Goal: Information Seeking & Learning: Find specific fact

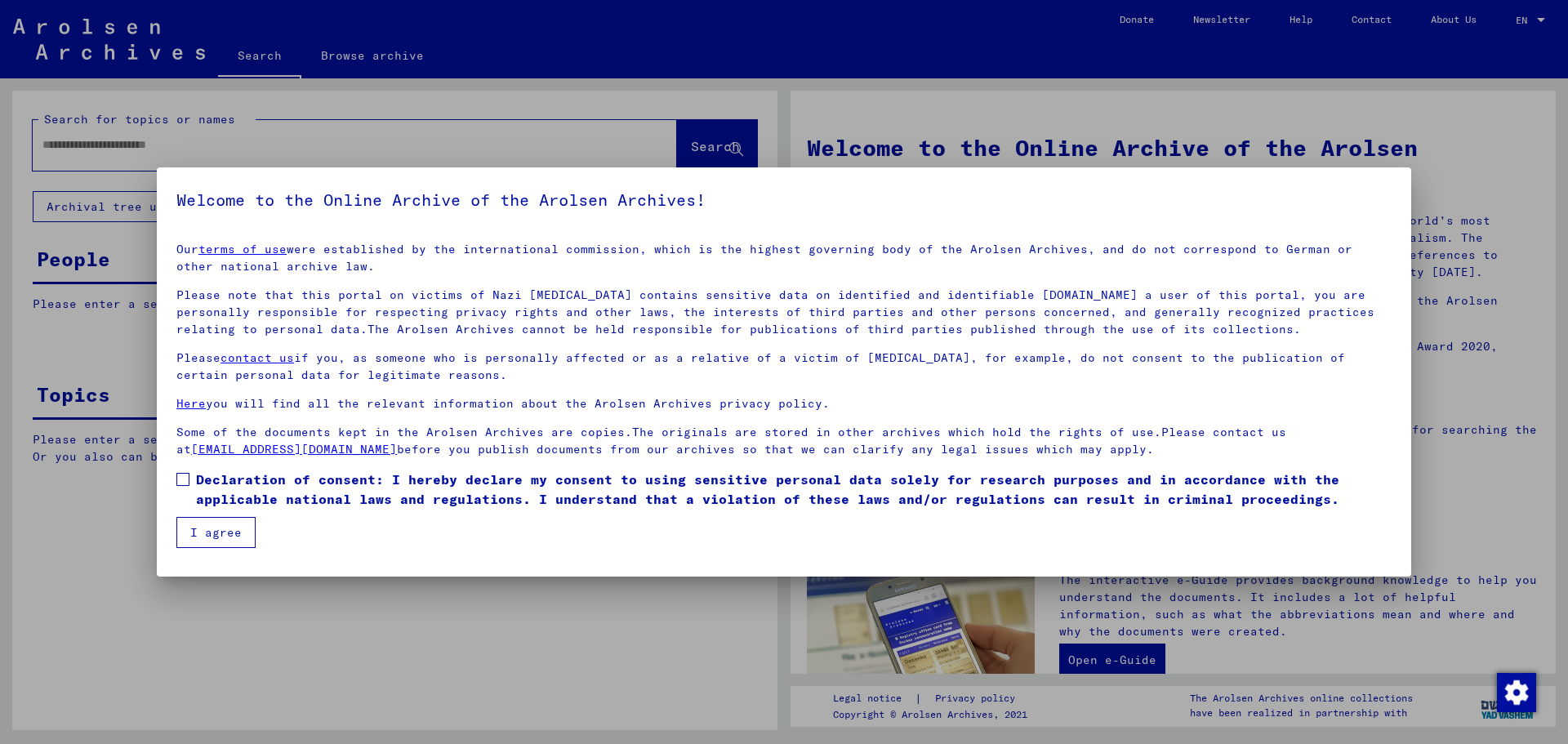
click at [193, 477] on label "Declaration of consent: I hereby declare my consent to using sensitive personal…" at bounding box center [784, 489] width 1215 height 39
click at [204, 515] on mat-checkbox "Declaration of consent: I hereby declare my consent to using sensitive personal…" at bounding box center [784, 492] width 1215 height 47
click at [215, 524] on button "I agree" at bounding box center [216, 532] width 79 height 31
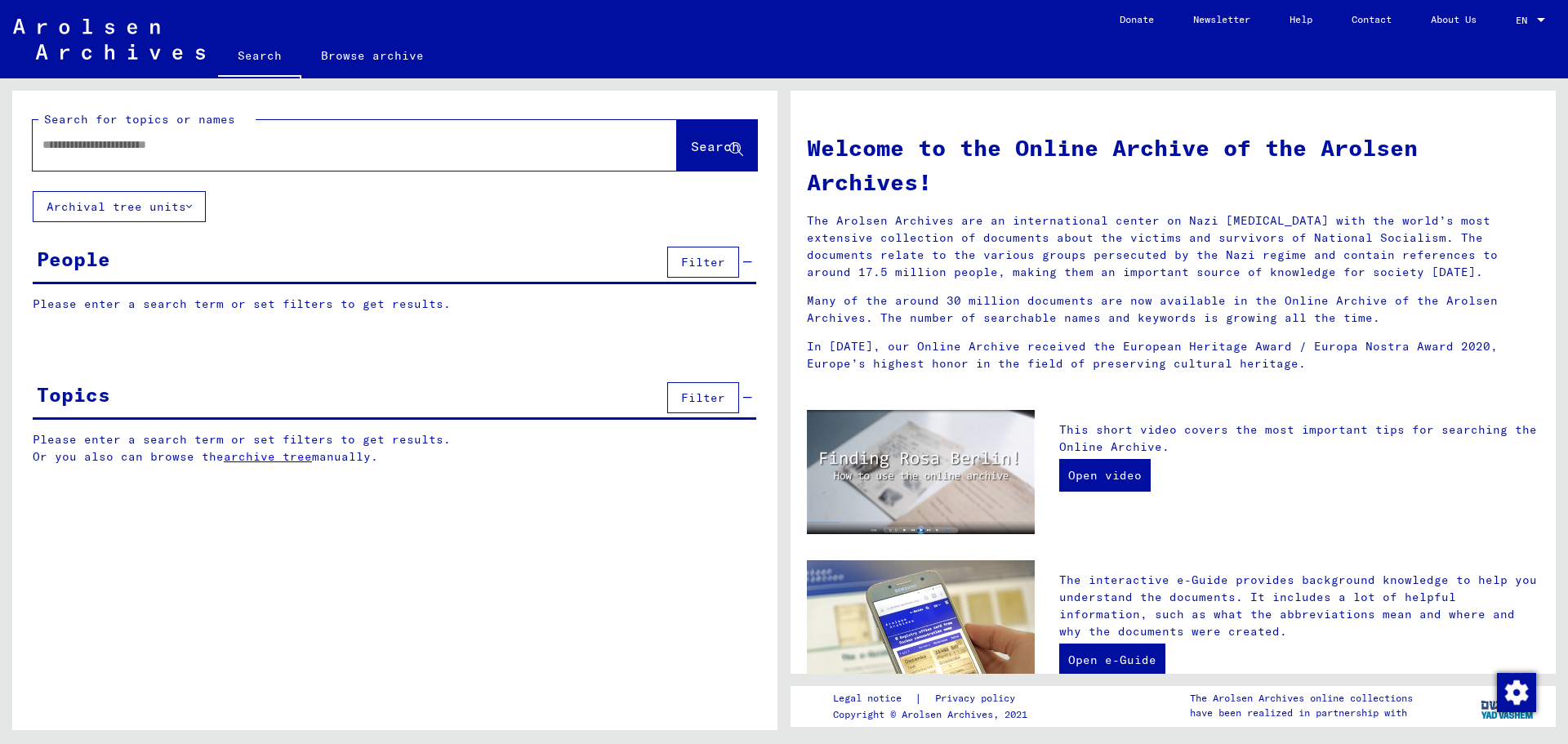
click at [287, 143] on input "text" at bounding box center [335, 145] width 586 height 17
type input "**********"
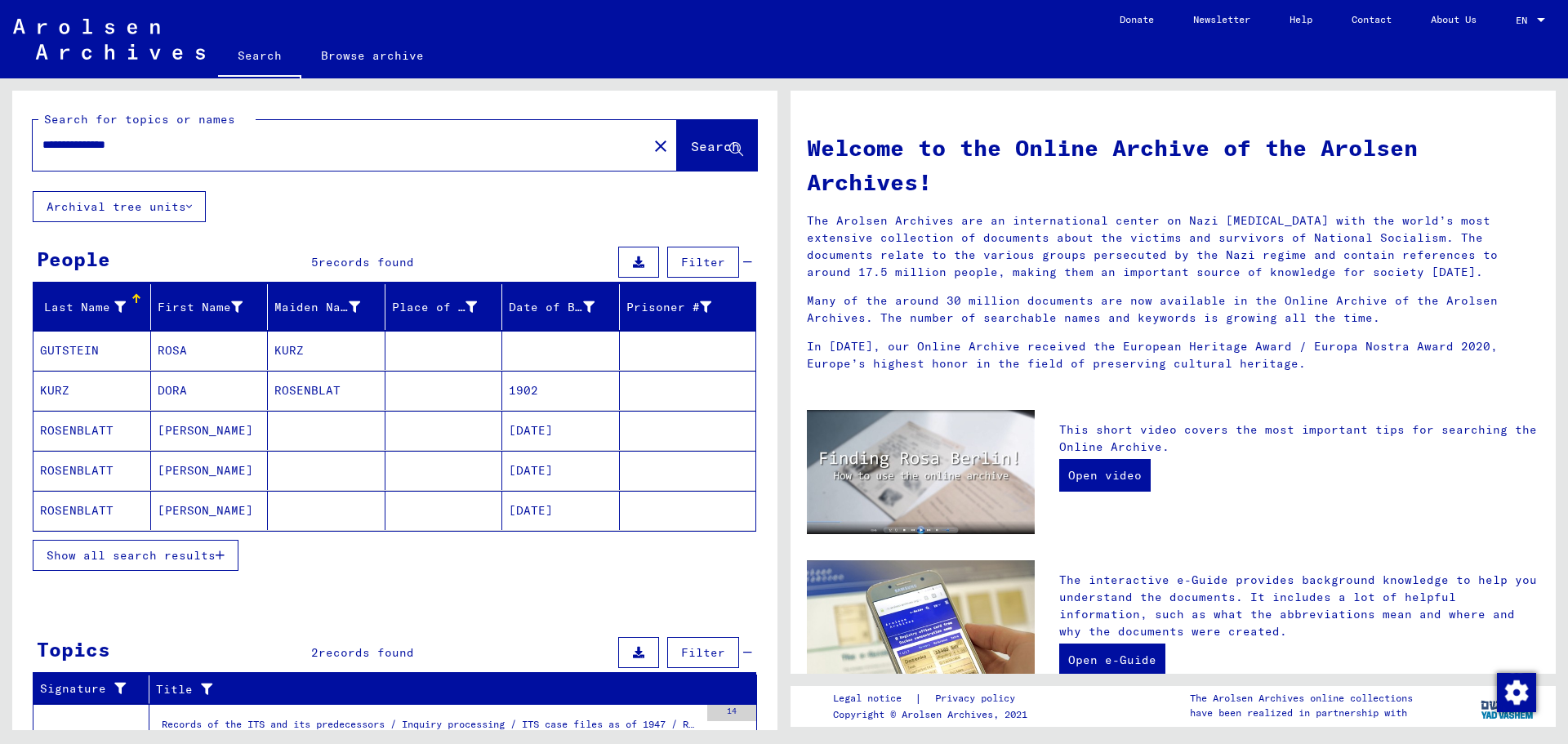
click at [197, 472] on mat-cell "[PERSON_NAME]" at bounding box center [209, 469] width 117 height 39
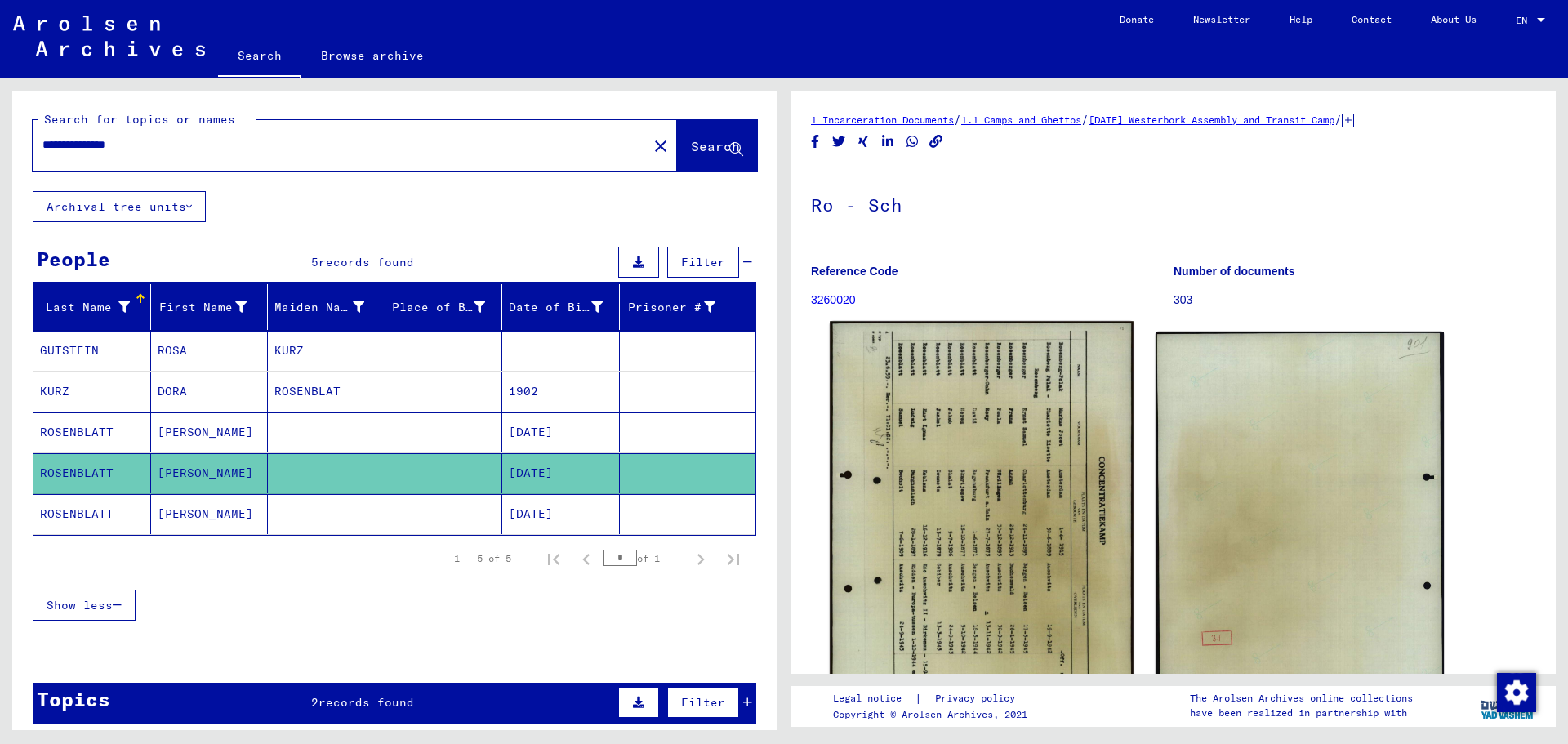
click at [928, 467] on img at bounding box center [980, 532] width 302 height 423
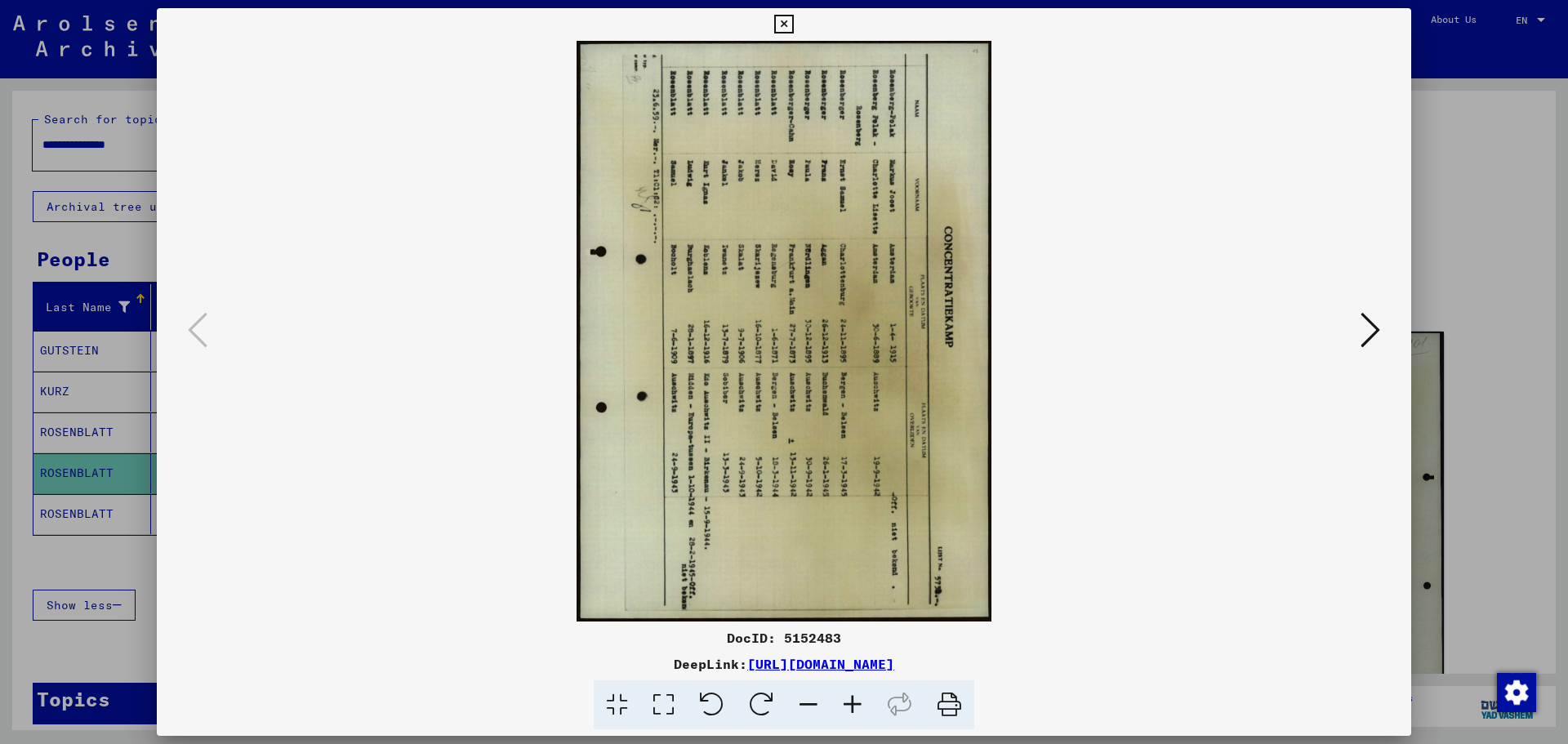
click at [928, 467] on img at bounding box center [784, 331] width 1144 height 581
click at [760, 706] on icon at bounding box center [761, 705] width 50 height 50
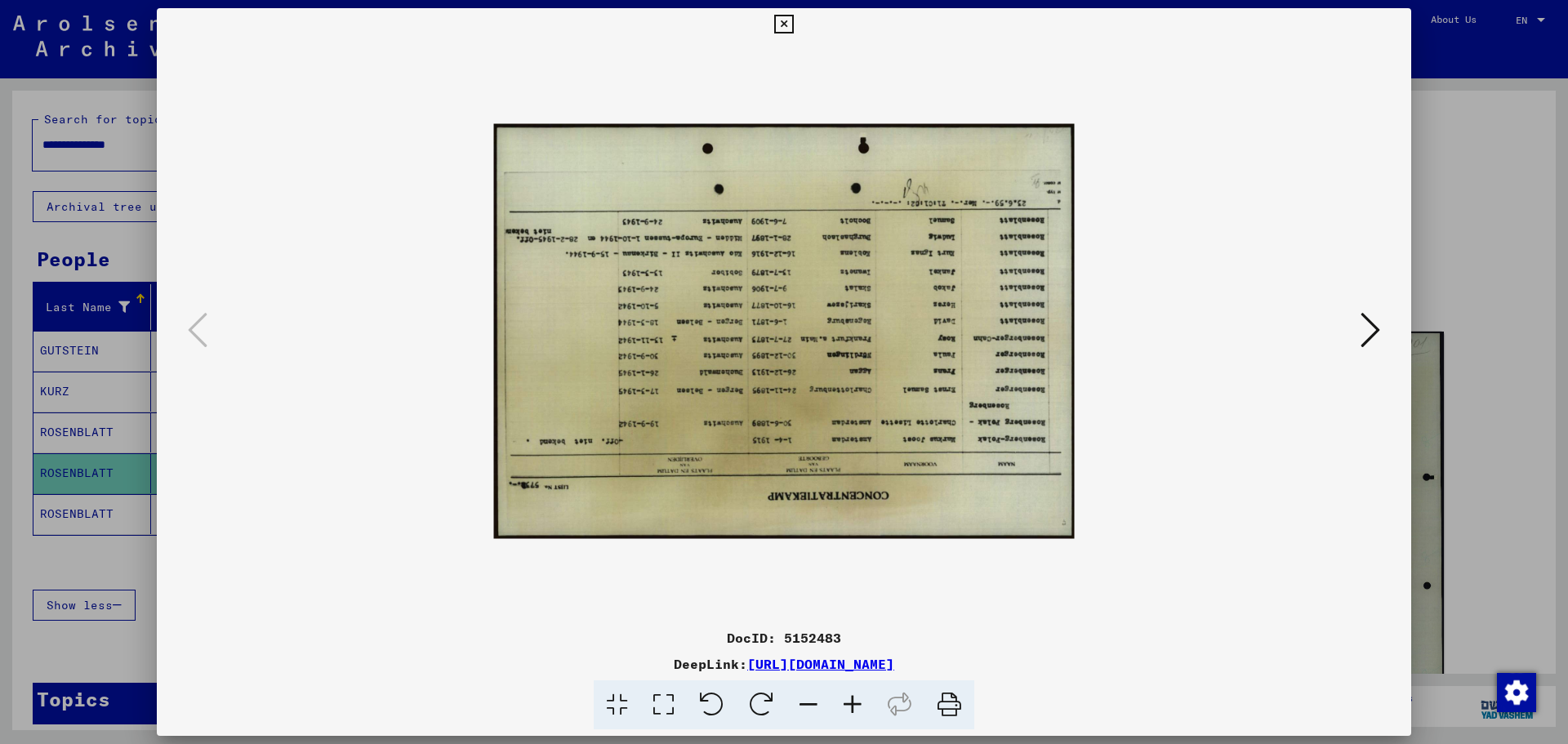
click at [760, 706] on icon at bounding box center [761, 705] width 50 height 50
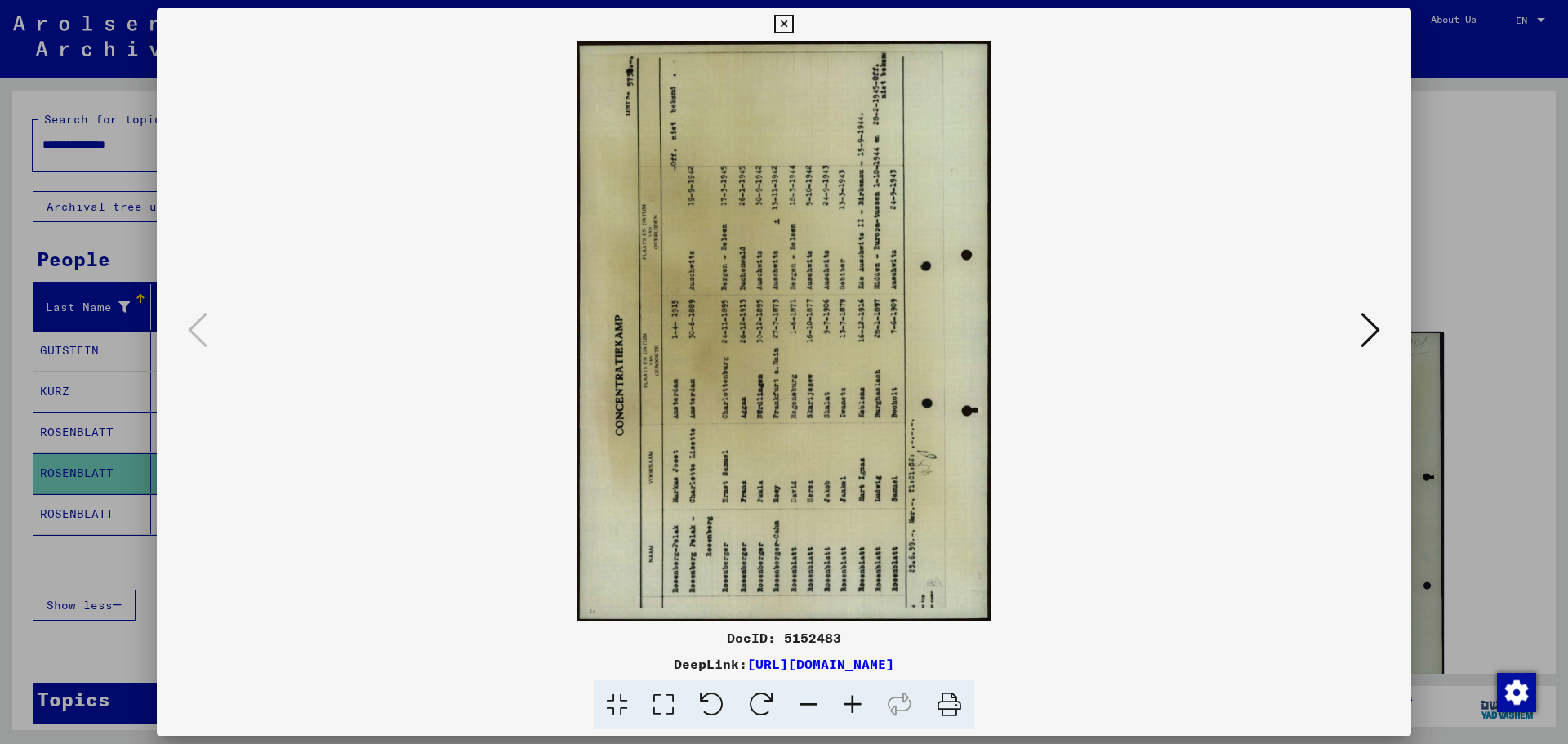
click at [760, 706] on icon at bounding box center [761, 705] width 50 height 50
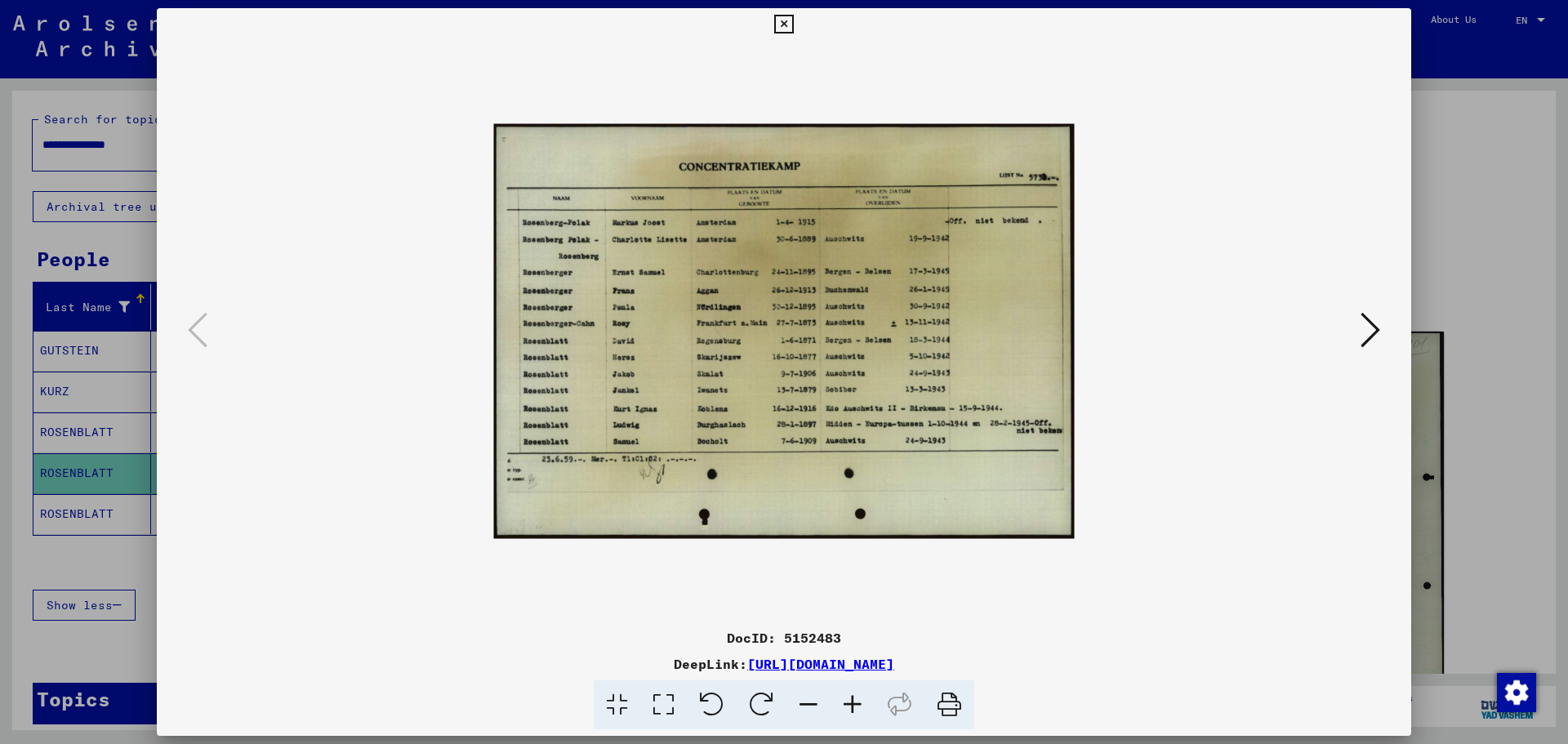
click at [784, 14] on icon at bounding box center [784, 24] width 19 height 19
